Goal: Information Seeking & Learning: Learn about a topic

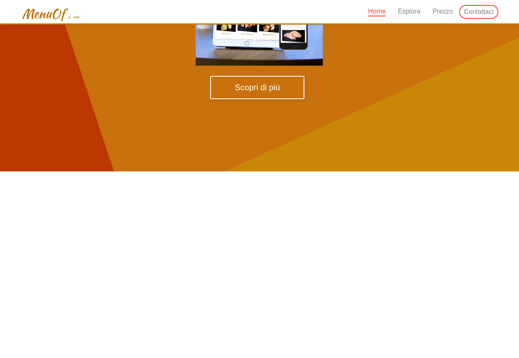
scroll to position [345, 0]
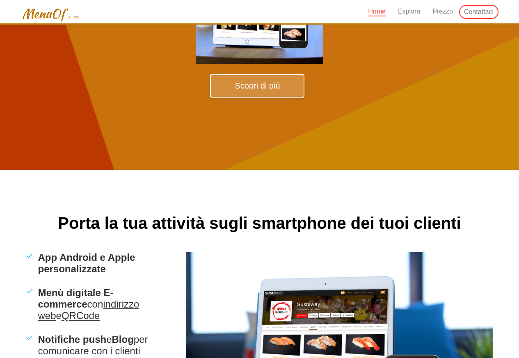
click at [258, 86] on span "Scopri di più" at bounding box center [257, 85] width 45 height 9
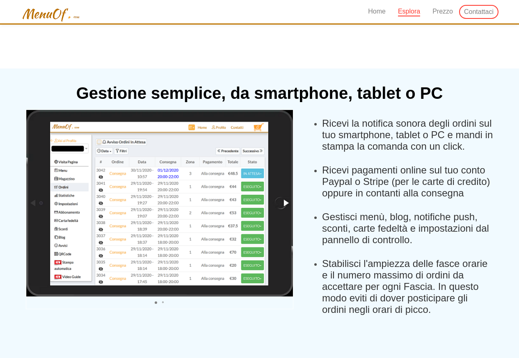
scroll to position [852, 0]
